Goal: Check status: Check status

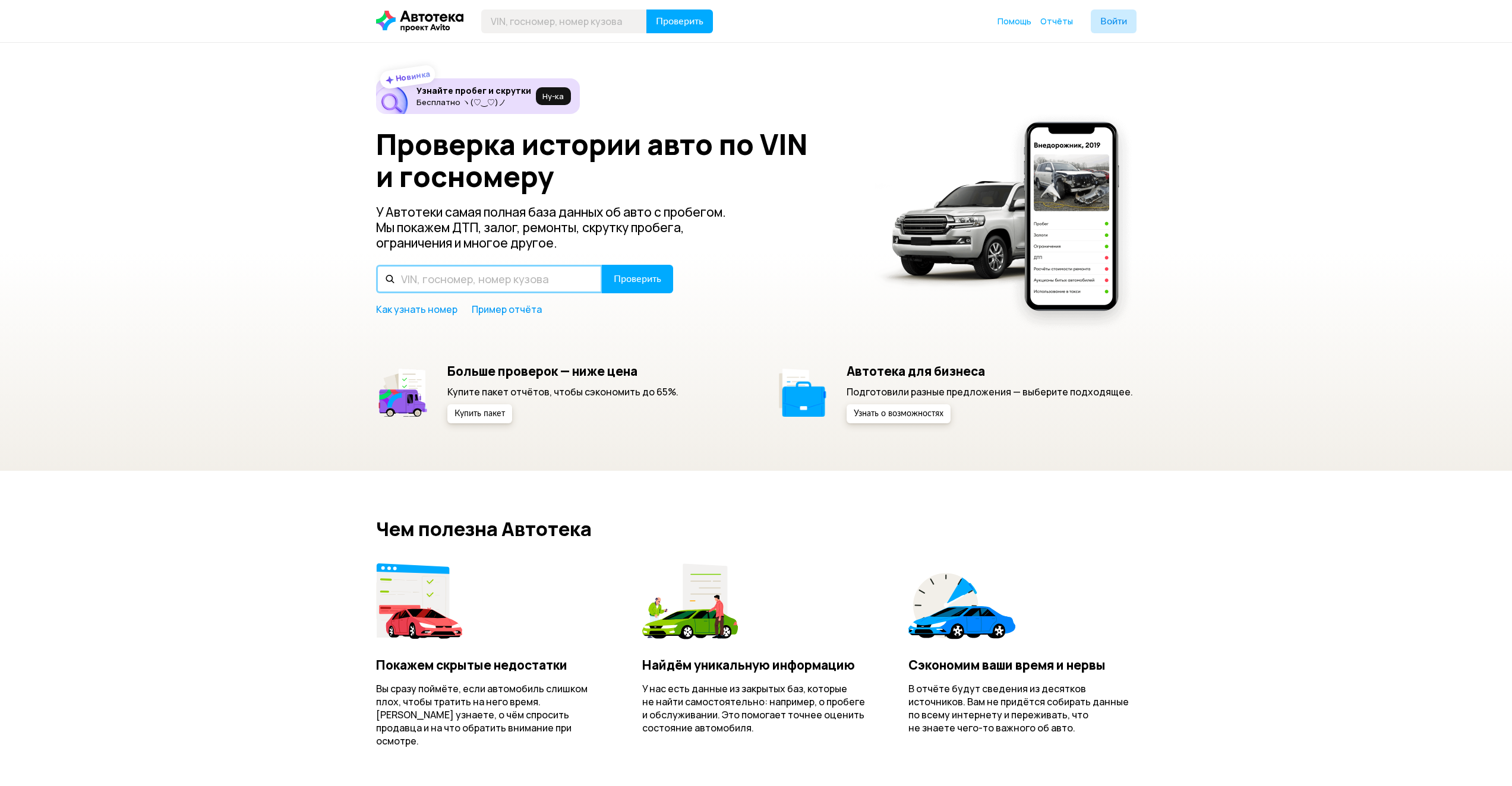
click at [490, 274] on input "text" at bounding box center [489, 279] width 226 height 29
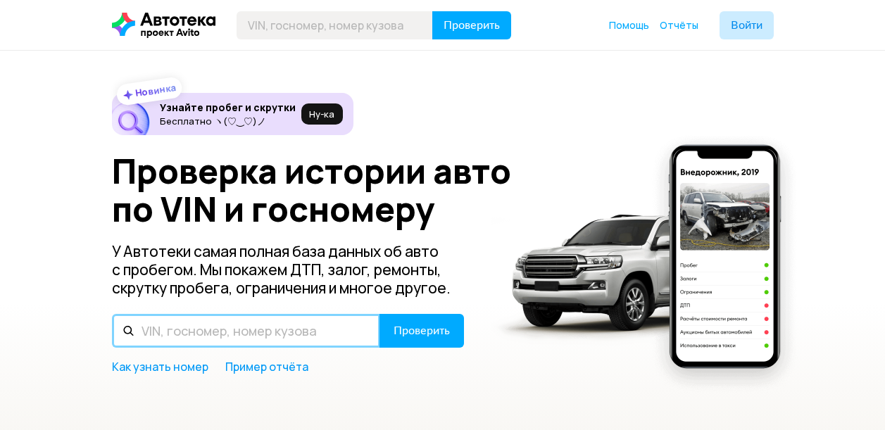
click at [265, 334] on input "text" at bounding box center [246, 331] width 268 height 34
drag, startPoint x: 211, startPoint y: 338, endPoint x: 80, endPoint y: 326, distance: 131.5
click at [80, 330] on div "Новинка Узнайте пробег и скрутки Бесплатно ヽ(♡‿♡)ノ Ну‑ка Проверка истории авто …" at bounding box center [442, 309] width 885 height 517
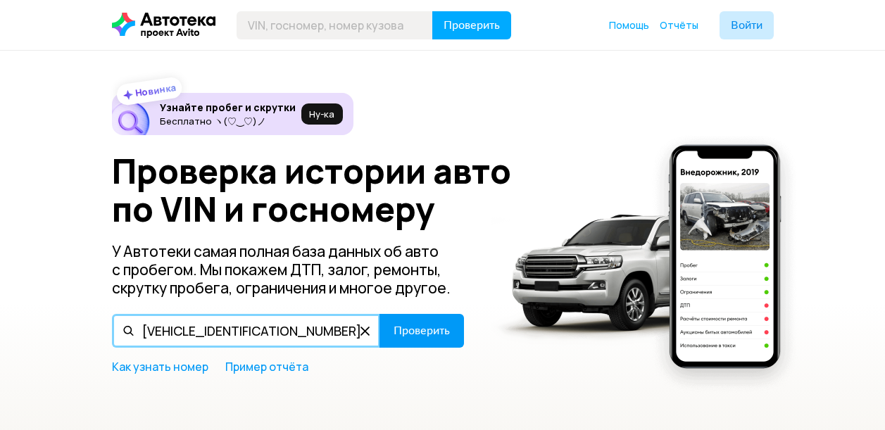
type input "[VEHICLE_IDENTIFICATION_NUMBER]"
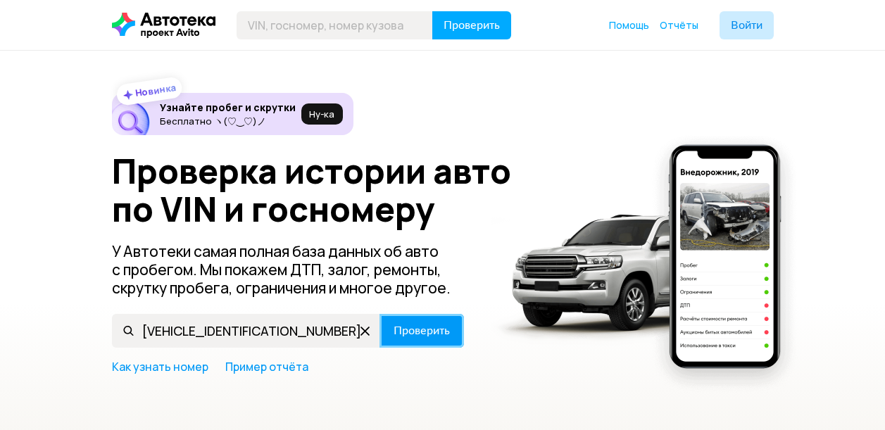
click at [396, 346] on button "Проверить" at bounding box center [422, 331] width 84 height 34
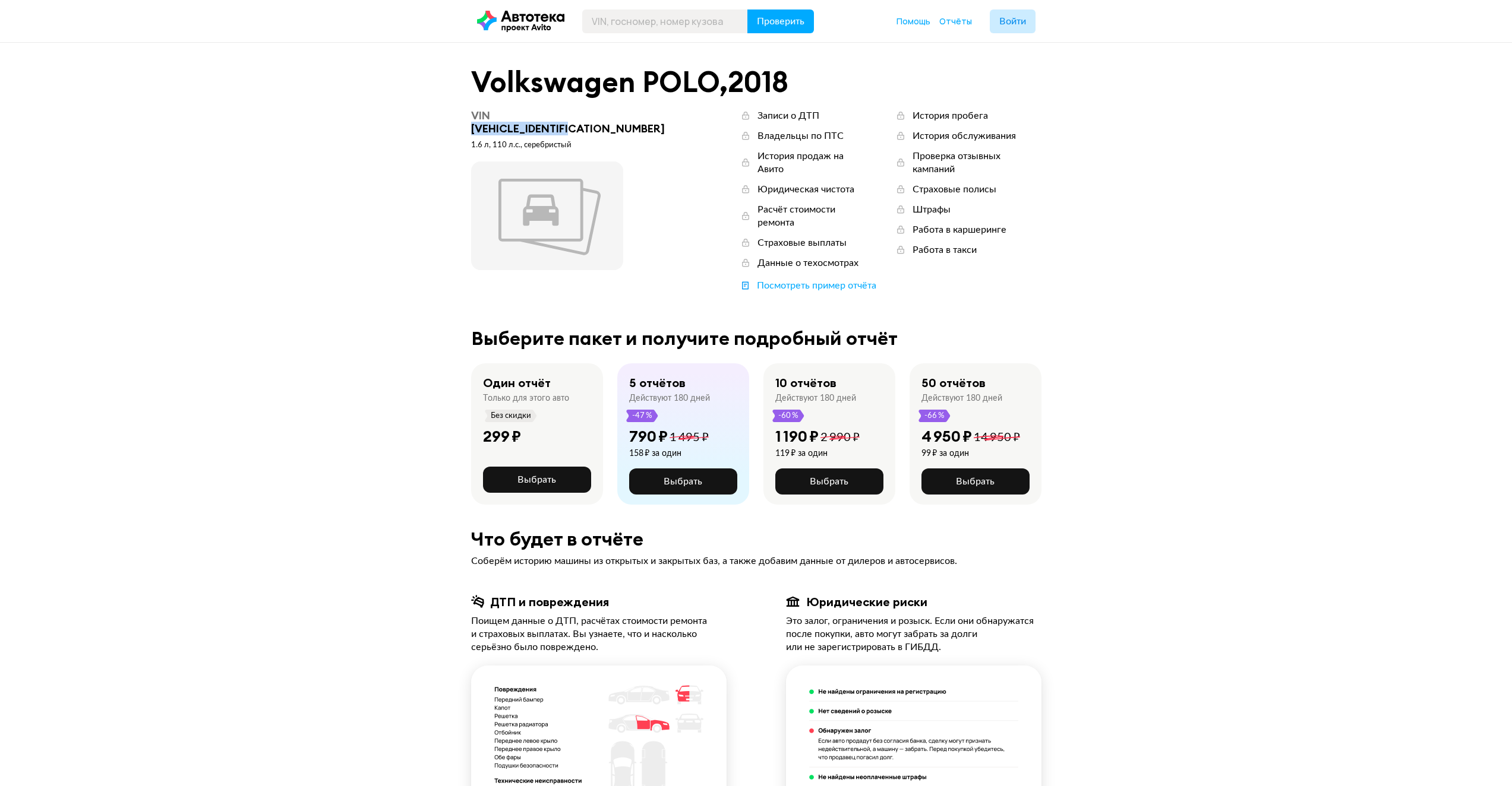
drag, startPoint x: 601, startPoint y: 118, endPoint x: 494, endPoint y: 117, distance: 107.0
click at [494, 117] on div "VIN [VEHICLE_IDENTIFICATION_NUMBER]" at bounding box center [575, 122] width 210 height 26
copy div "[VEHICLE_IDENTIFICATION_NUMBER]"
